Goal: Transaction & Acquisition: Subscribe to service/newsletter

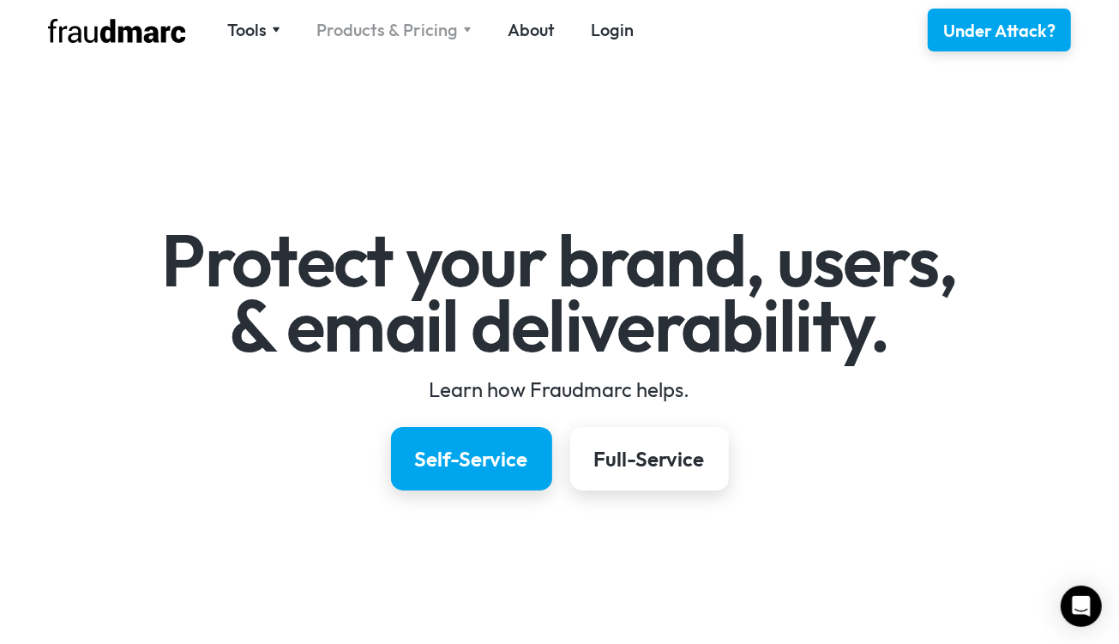
click at [367, 33] on div "Products & Pricing" at bounding box center [387, 30] width 142 height 24
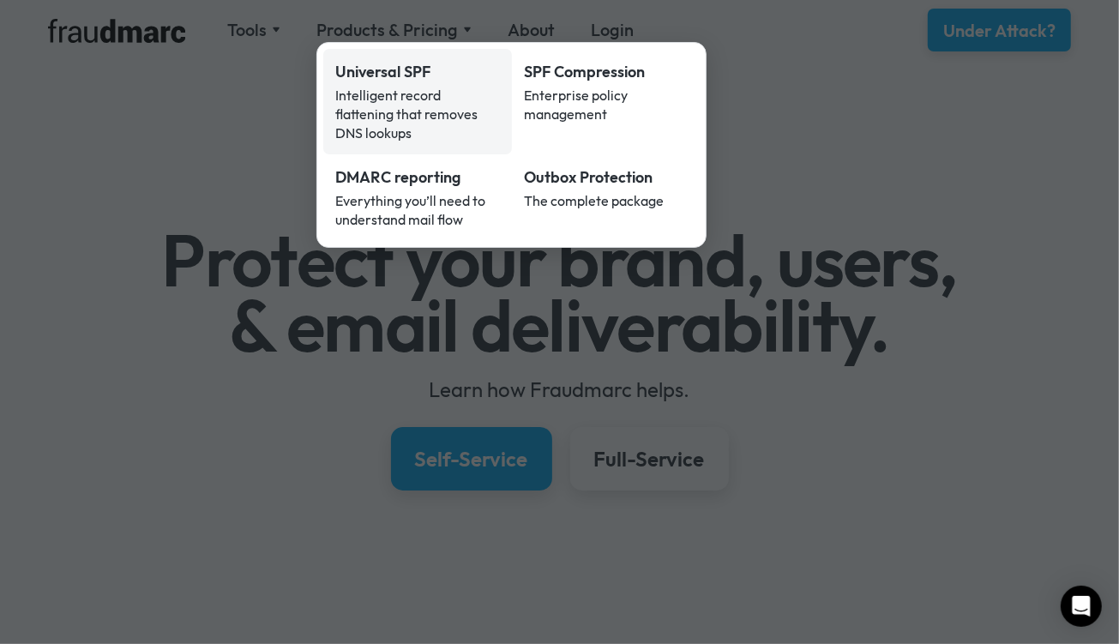
click at [400, 73] on div "Universal SPF" at bounding box center [417, 72] width 165 height 22
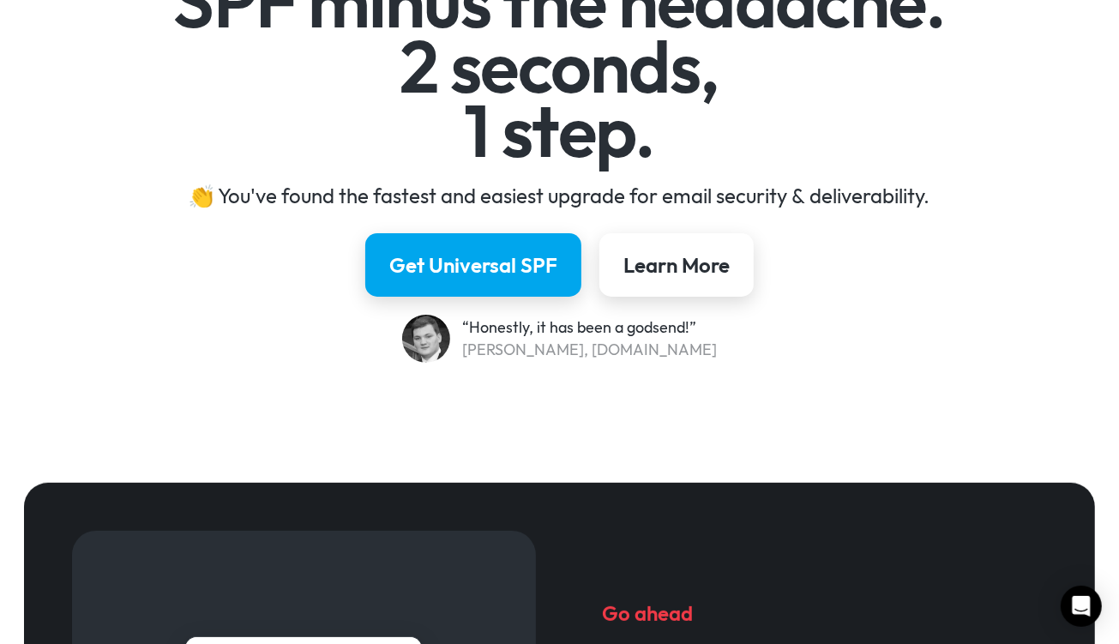
scroll to position [257, 0]
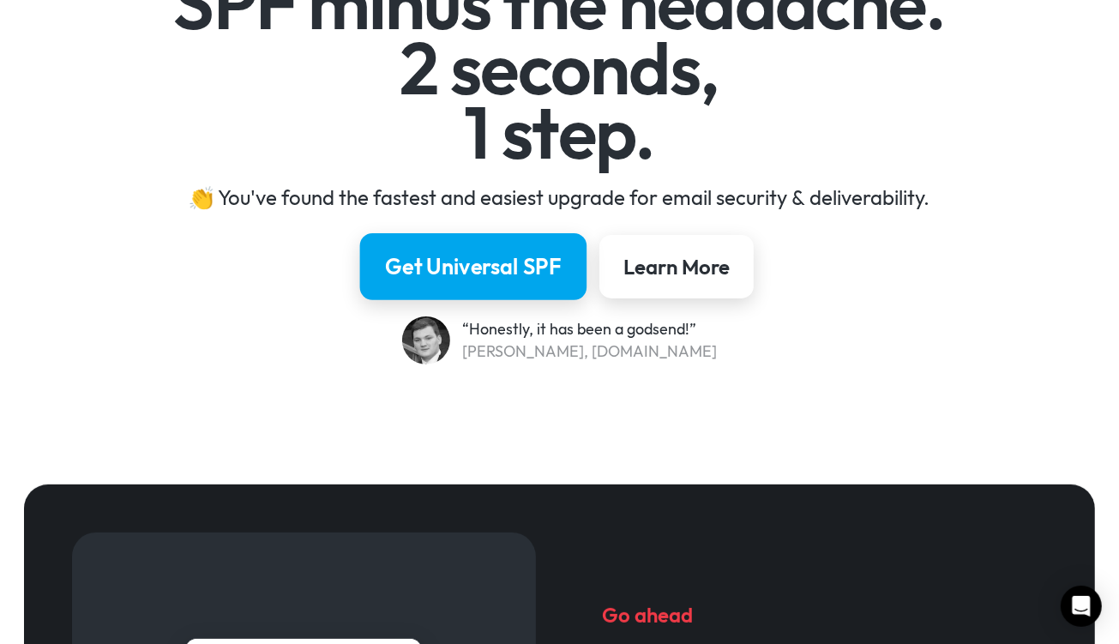
click at [476, 264] on div "Get Universal SPF" at bounding box center [473, 266] width 177 height 29
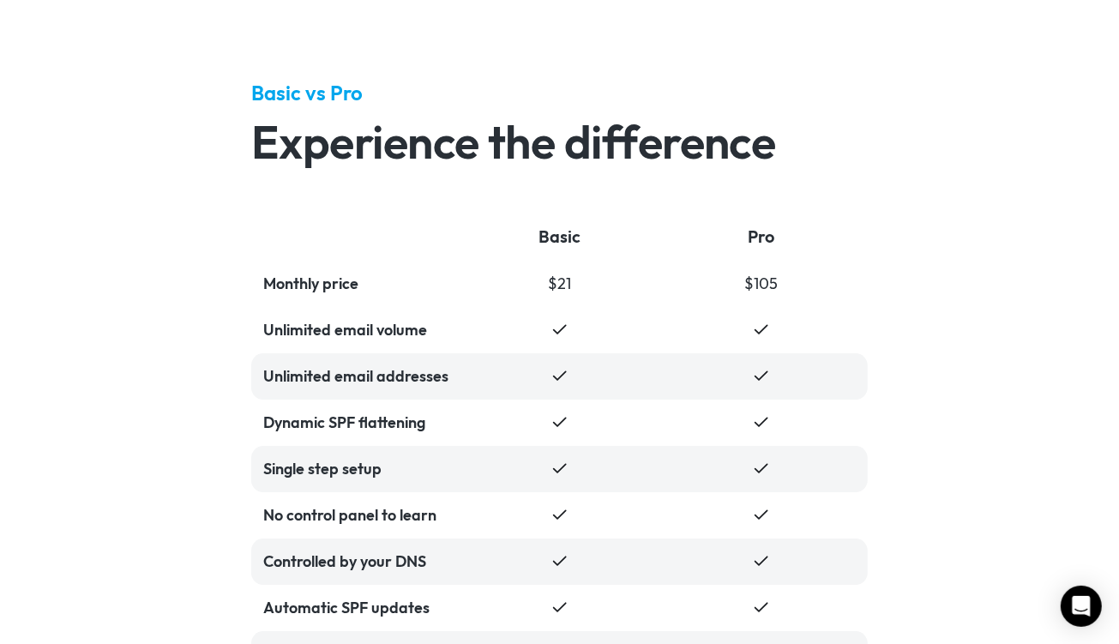
scroll to position [3511, 0]
